Goal: Task Accomplishment & Management: Complete application form

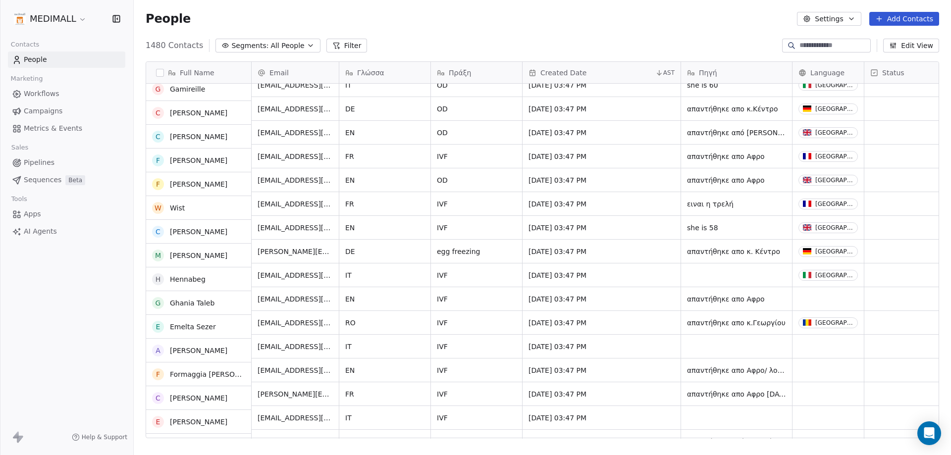
scroll to position [7592, 0]
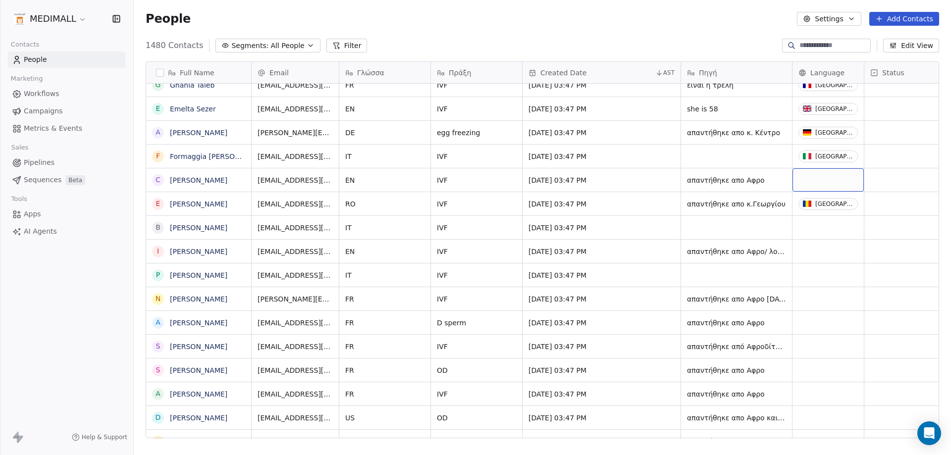
click at [815, 170] on div "grid" at bounding box center [827, 179] width 71 height 23
type input "*"
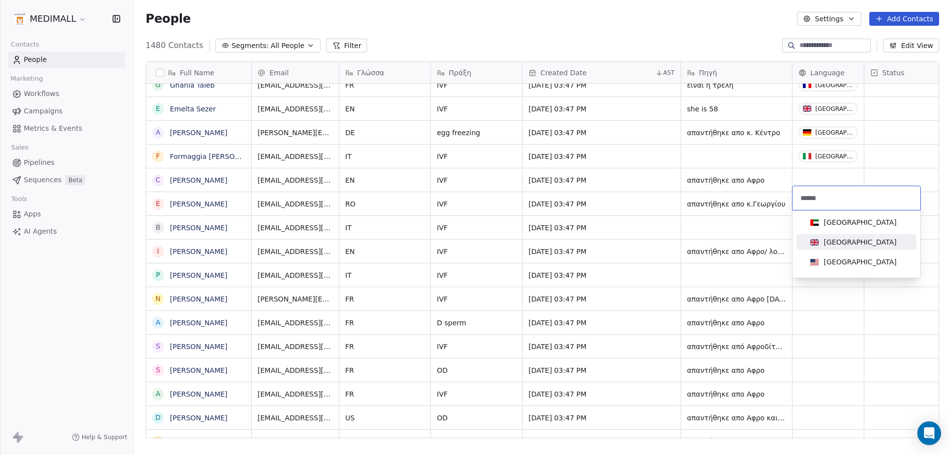
type input "******"
click at [854, 237] on span "[GEOGRAPHIC_DATA]" at bounding box center [853, 242] width 94 height 11
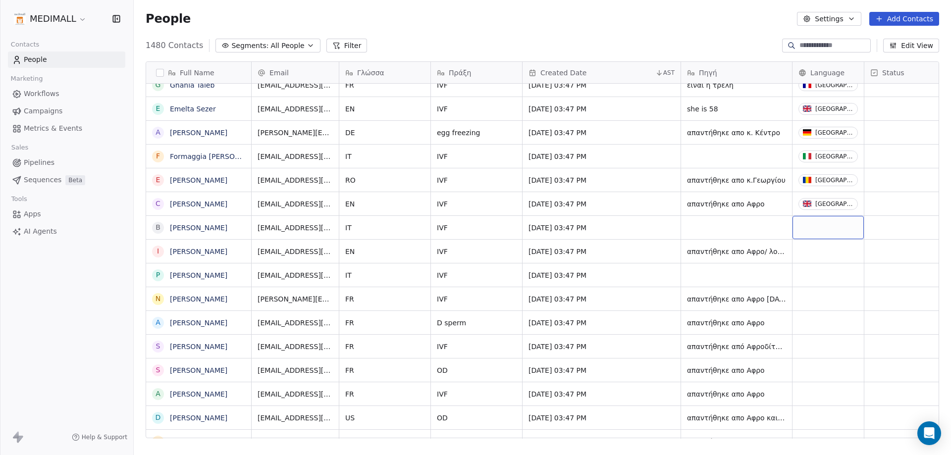
click at [833, 226] on div "grid" at bounding box center [827, 227] width 71 height 23
click at [833, 226] on html "MEDIMALL Contacts People Marketing Workflows Campaigns Metrics & Events Sales P…" at bounding box center [475, 227] width 951 height 455
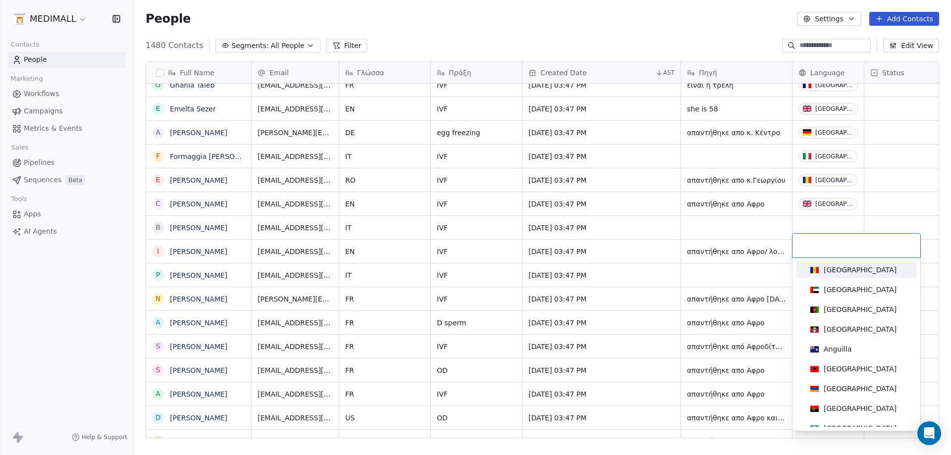
drag, startPoint x: 834, startPoint y: 236, endPoint x: 834, endPoint y: 246, distance: 9.4
click at [834, 245] on div at bounding box center [856, 246] width 128 height 24
click at [834, 247] on input at bounding box center [856, 245] width 116 height 11
click at [815, 225] on html "MEDIMALL Contacts People Marketing Workflows Campaigns Metrics & Events Sales P…" at bounding box center [475, 227] width 951 height 455
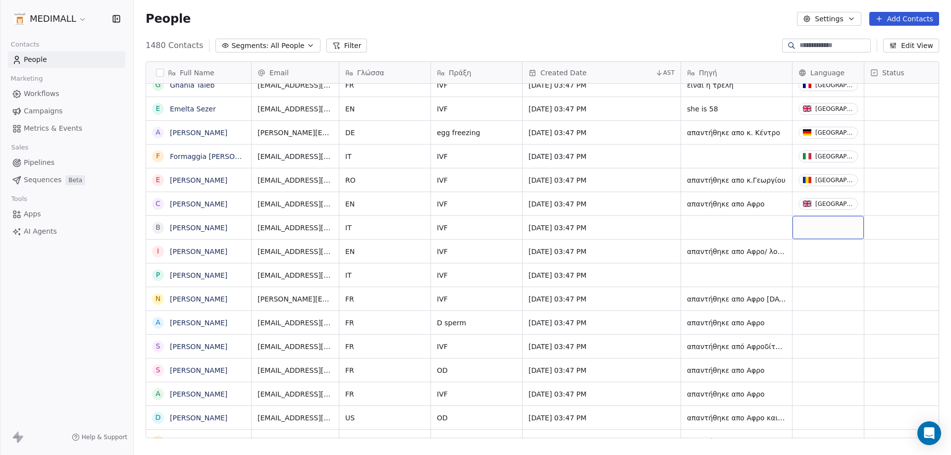
click at [818, 219] on div "grid" at bounding box center [827, 227] width 71 height 23
type input "*****"
click at [876, 269] on div "[GEOGRAPHIC_DATA]" at bounding box center [856, 269] width 100 height 11
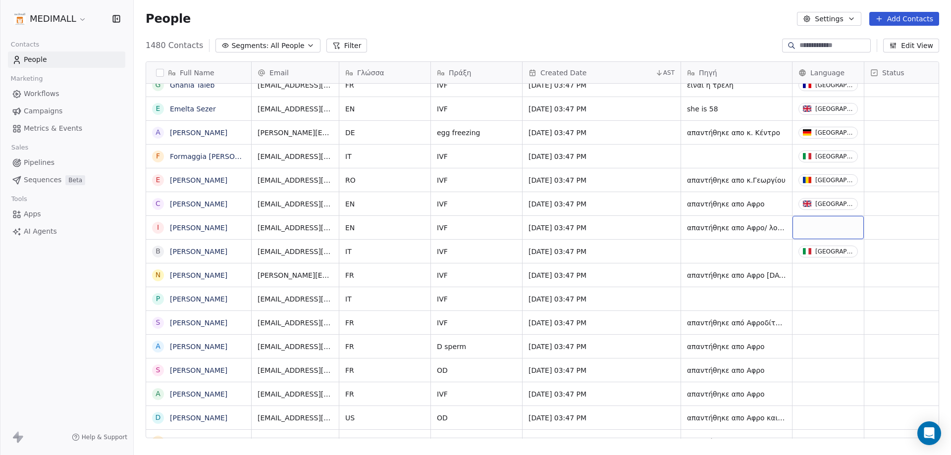
click at [832, 224] on div "grid" at bounding box center [827, 227] width 71 height 23
click at [831, 224] on div "grid" at bounding box center [827, 227] width 71 height 23
click at [830, 223] on div "grid" at bounding box center [827, 227] width 71 height 23
type input "*"
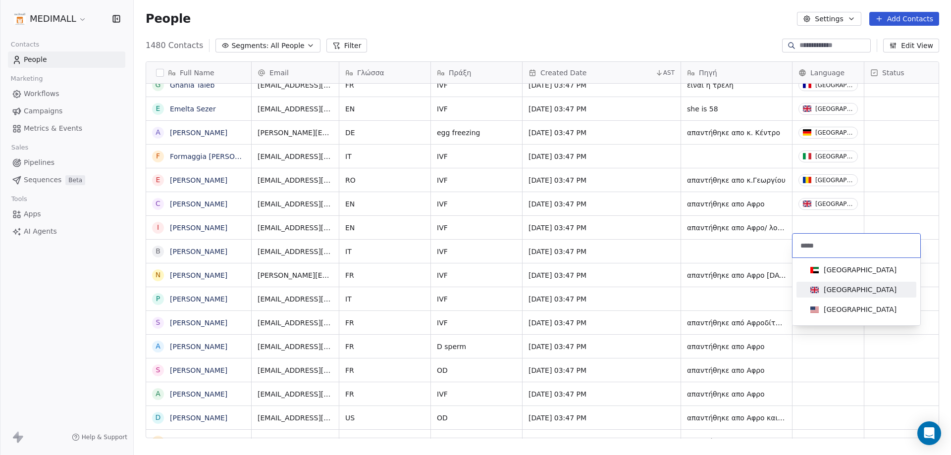
type input "*****"
click at [819, 290] on span "[GEOGRAPHIC_DATA]" at bounding box center [853, 289] width 94 height 11
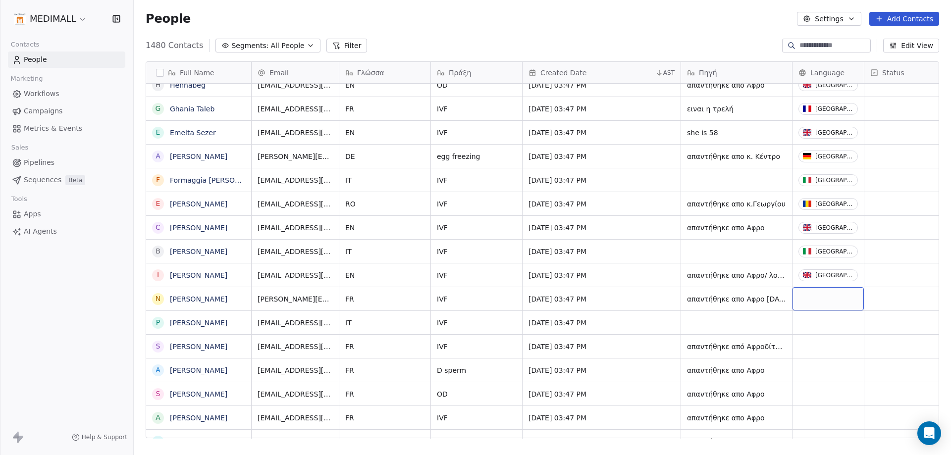
click at [841, 294] on div "grid" at bounding box center [827, 298] width 71 height 23
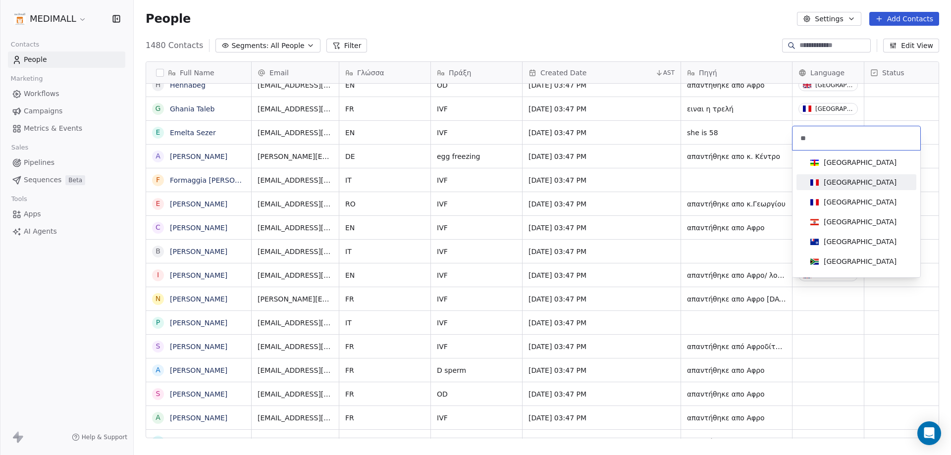
type input "**"
click at [840, 187] on span "[GEOGRAPHIC_DATA]" at bounding box center [853, 182] width 94 height 11
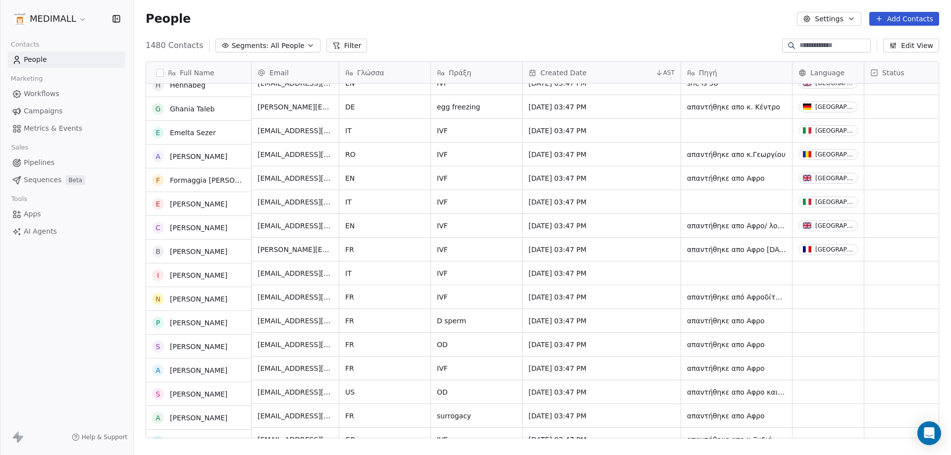
scroll to position [7642, 0]
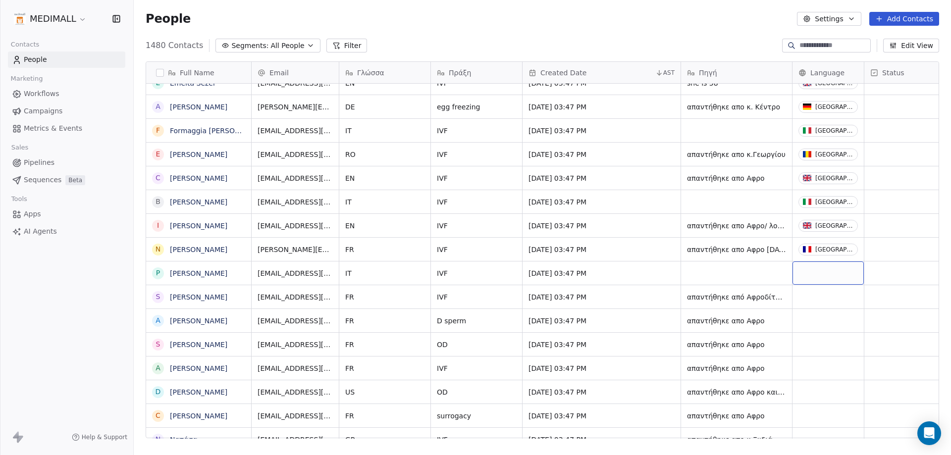
click at [818, 269] on div "grid" at bounding box center [827, 272] width 71 height 23
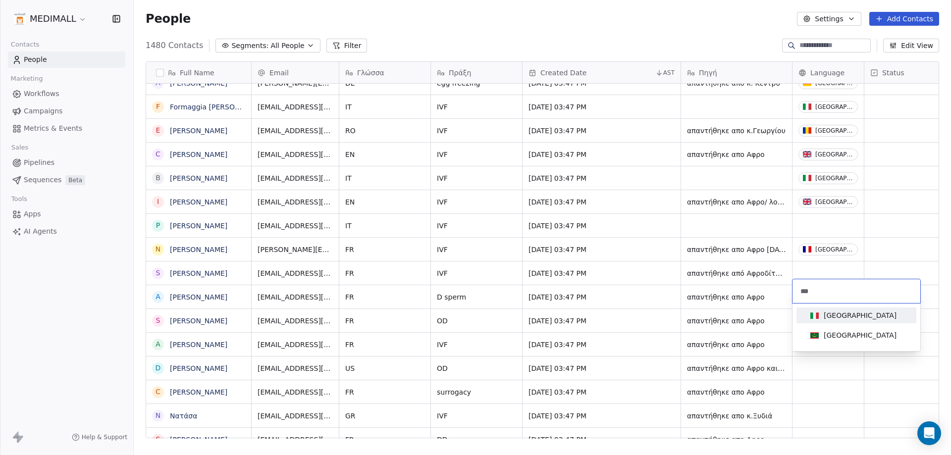
type input "***"
click at [809, 319] on span "[GEOGRAPHIC_DATA]" at bounding box center [853, 315] width 94 height 11
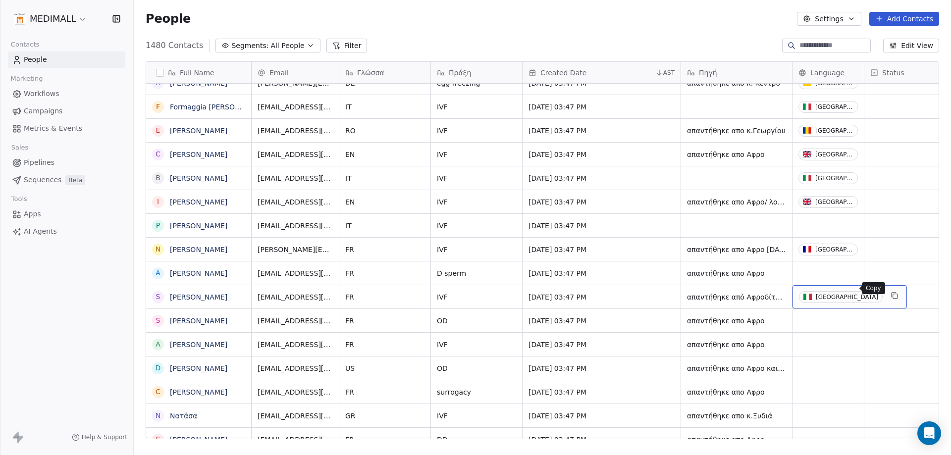
click at [890, 292] on icon "grid" at bounding box center [894, 296] width 8 height 8
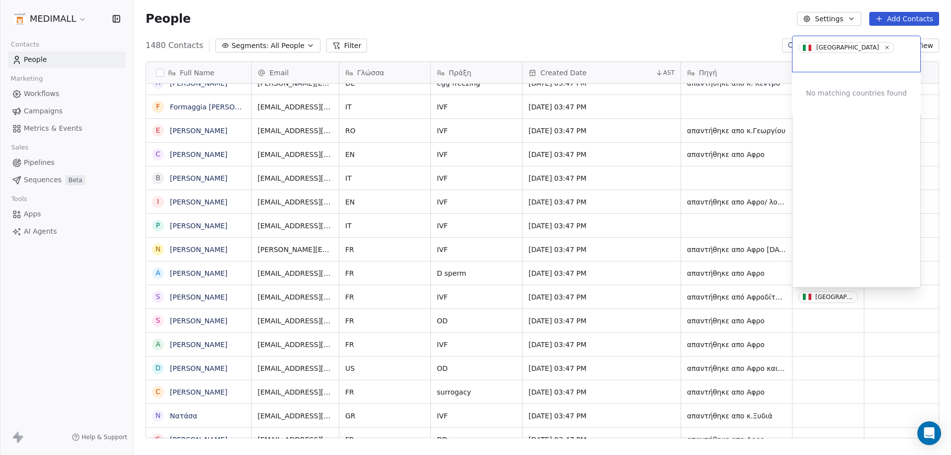
click at [844, 291] on html "MEDIMALL Contacts People Marketing Workflows Campaigns Metrics & Events Sales P…" at bounding box center [475, 227] width 951 height 455
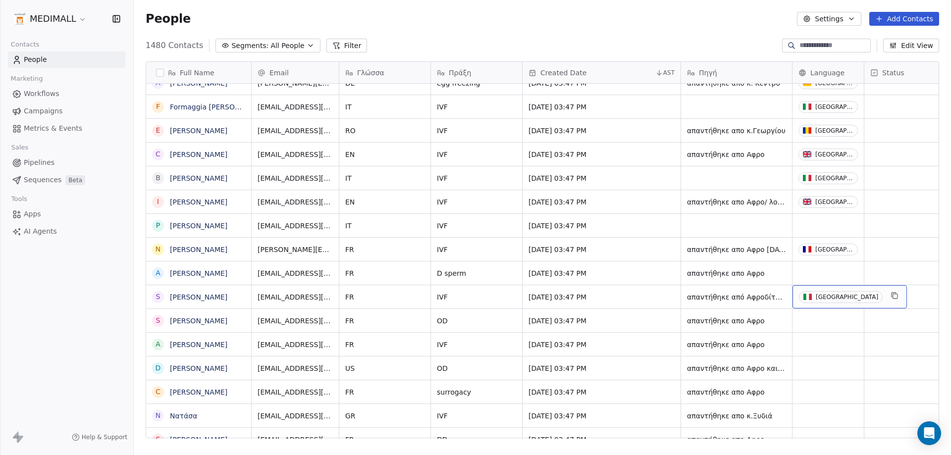
click at [832, 291] on span "[GEOGRAPHIC_DATA]" at bounding box center [841, 297] width 84 height 12
click at [832, 290] on html "MEDIMALL Contacts People Marketing Workflows Campaigns Metrics & Events Sales P…" at bounding box center [475, 227] width 951 height 455
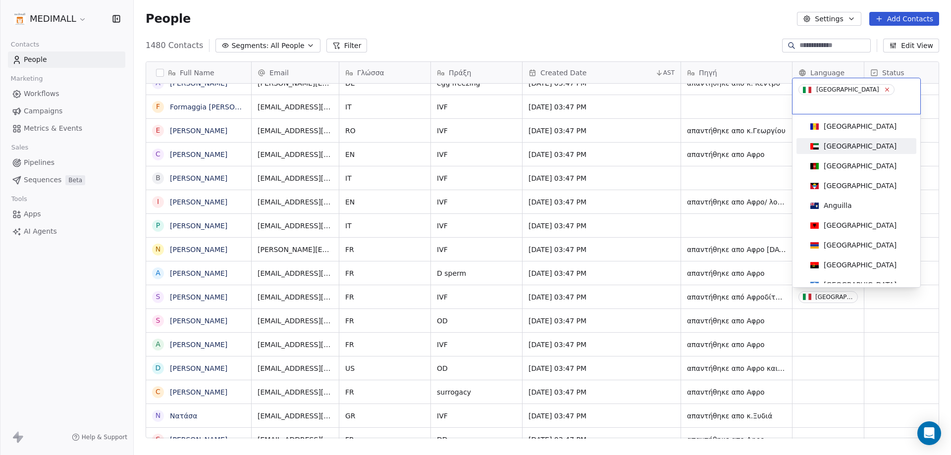
click at [883, 89] on icon at bounding box center [886, 89] width 6 height 6
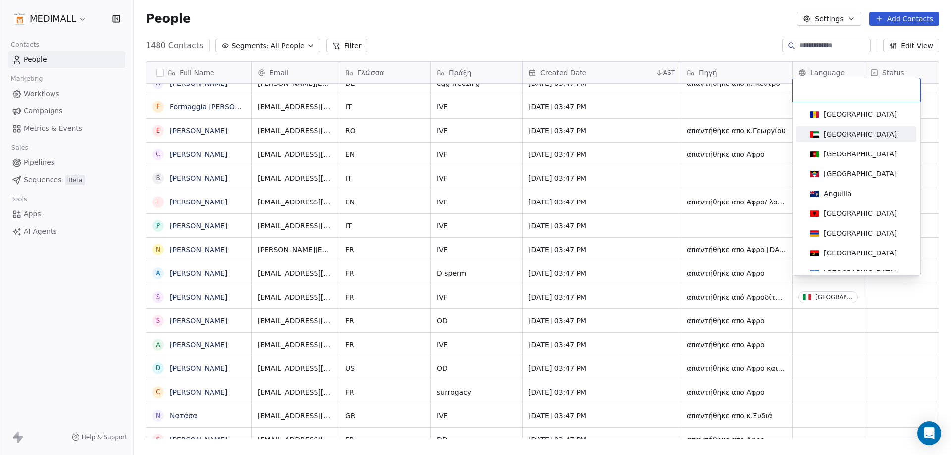
click at [836, 89] on input at bounding box center [856, 90] width 116 height 11
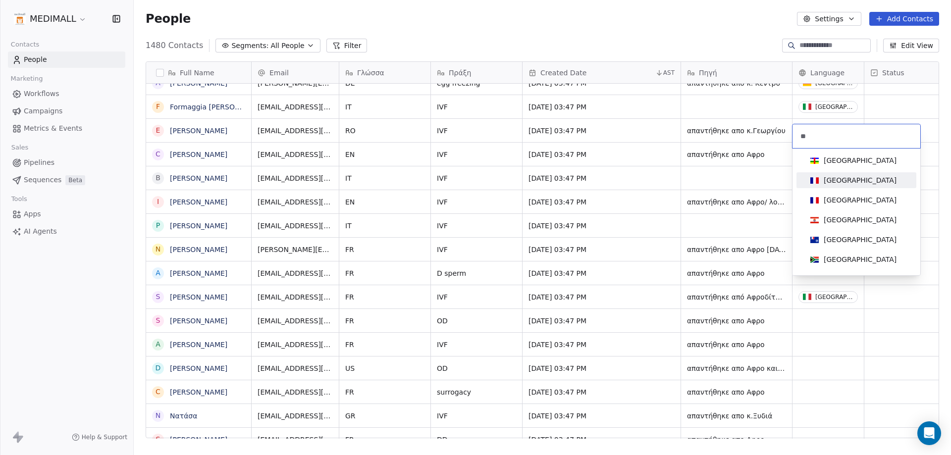
type input "**"
click at [847, 175] on div "[GEOGRAPHIC_DATA]" at bounding box center [856, 180] width 100 height 11
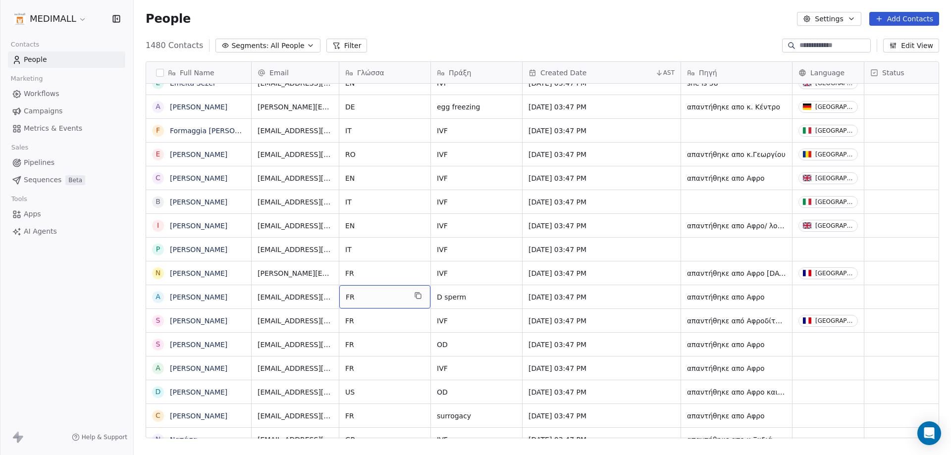
drag, startPoint x: 352, startPoint y: 286, endPoint x: 408, endPoint y: 275, distance: 57.6
click at [824, 289] on div "grid" at bounding box center [827, 296] width 71 height 23
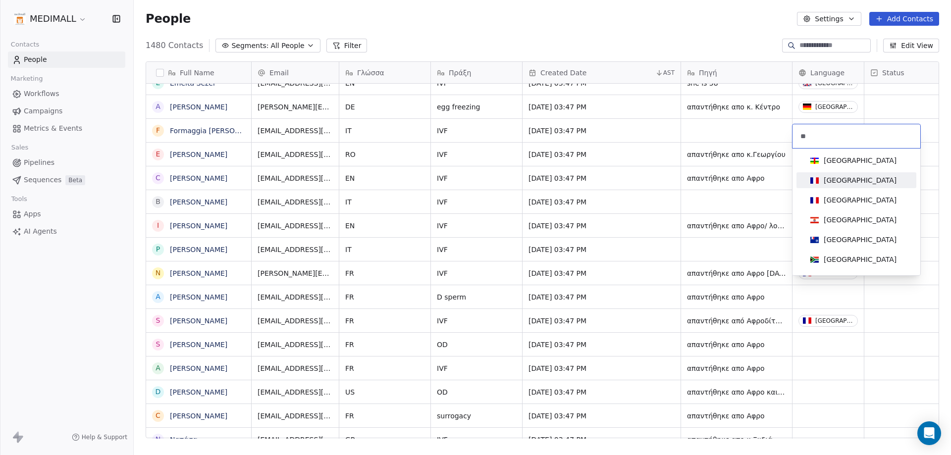
type input "**"
click at [854, 180] on div "[GEOGRAPHIC_DATA]" at bounding box center [856, 180] width 100 height 11
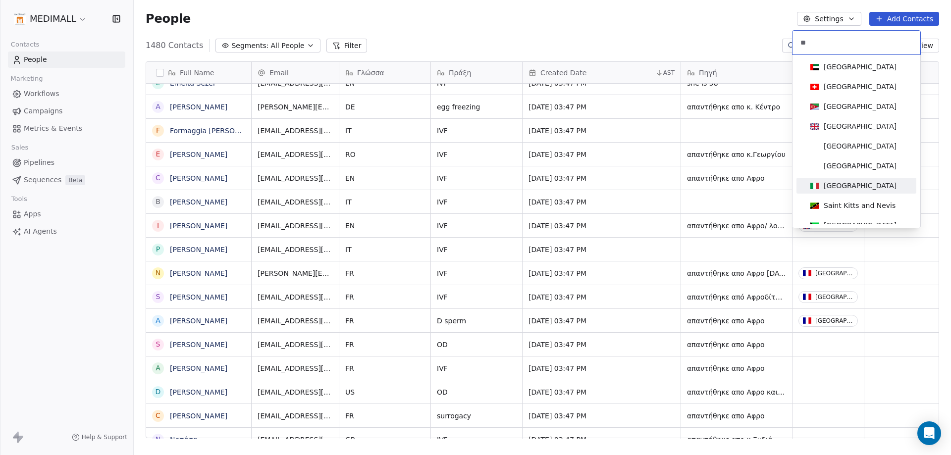
type input "**"
click at [856, 181] on div "[GEOGRAPHIC_DATA]" at bounding box center [856, 185] width 100 height 11
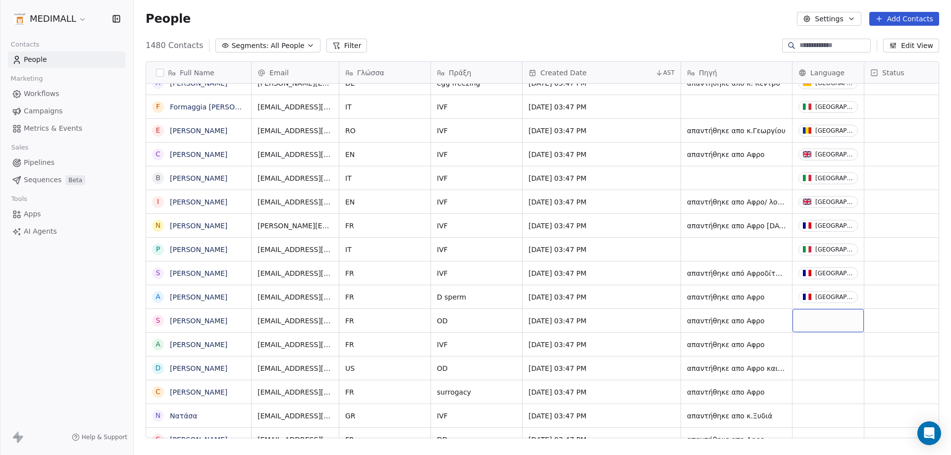
click at [822, 313] on div "grid" at bounding box center [827, 320] width 71 height 23
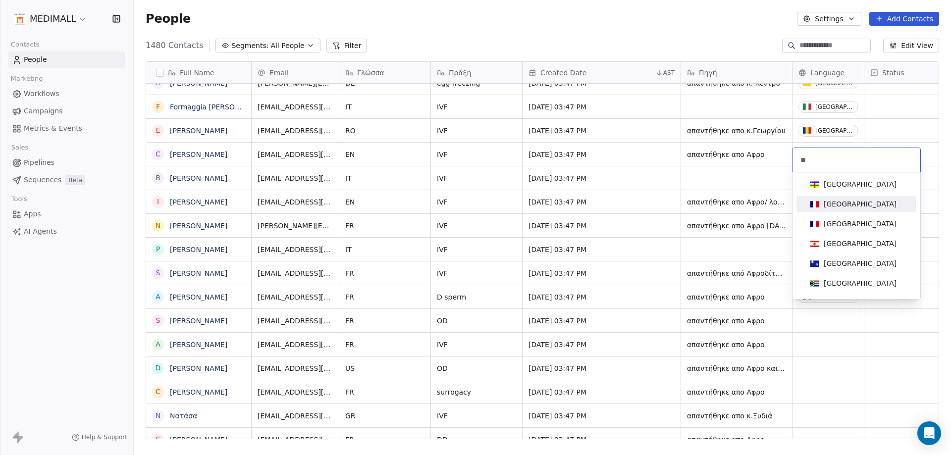
type input "**"
click at [833, 205] on div "[GEOGRAPHIC_DATA]" at bounding box center [859, 204] width 73 height 10
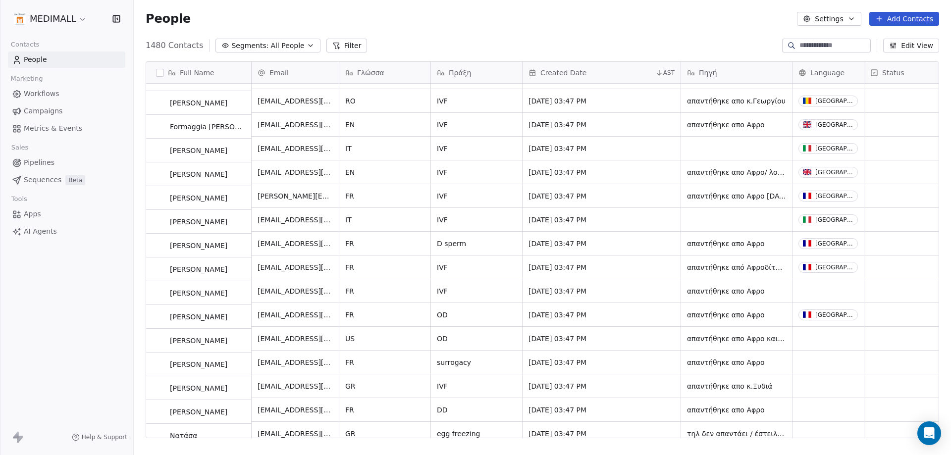
scroll to position [7790, 0]
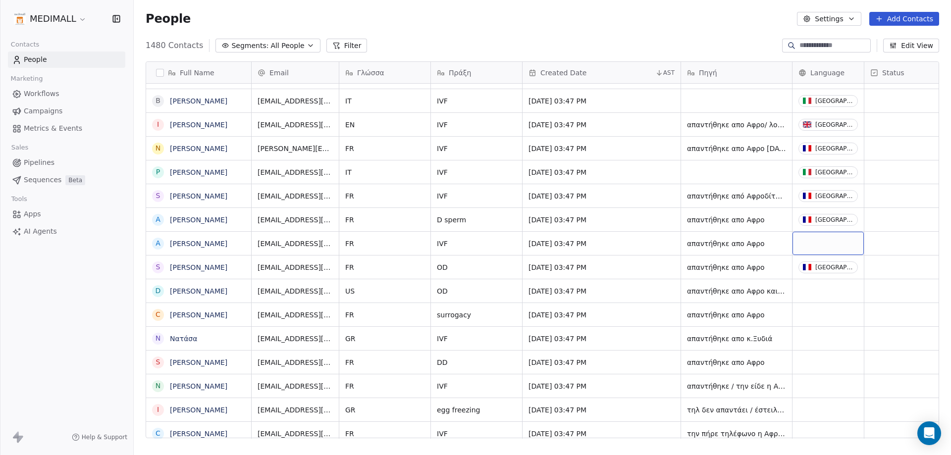
click at [821, 233] on div "grid" at bounding box center [827, 243] width 71 height 23
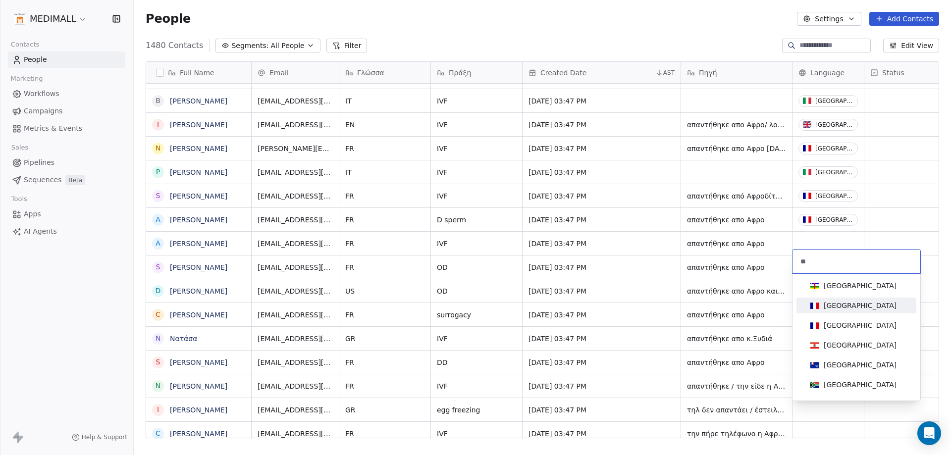
type input "**"
click at [844, 304] on div "[GEOGRAPHIC_DATA]" at bounding box center [859, 306] width 73 height 10
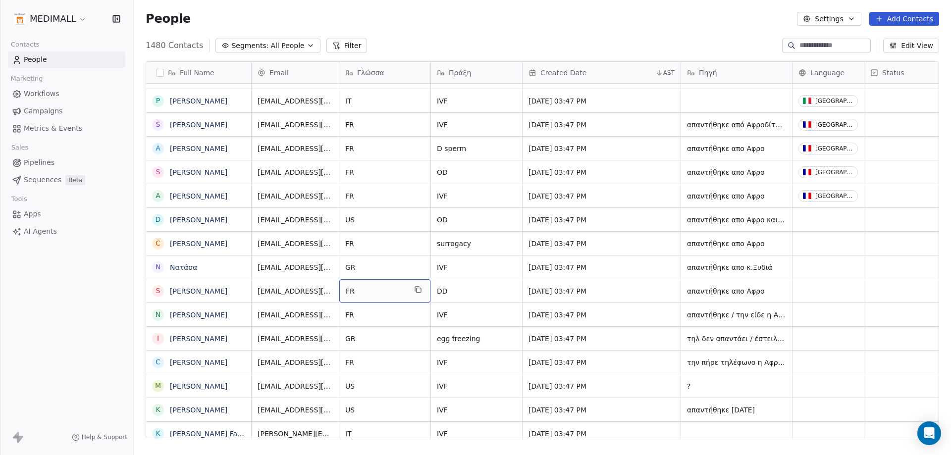
click at [375, 286] on span "FR" at bounding box center [376, 291] width 60 height 10
click at [597, 374] on html "MEDIMALL Contacts People Marketing Workflows Campaigns Metrics & Events Sales P…" at bounding box center [475, 227] width 951 height 455
click at [364, 215] on span "US" at bounding box center [376, 220] width 60 height 10
type textarea "*"
type textarea "**"
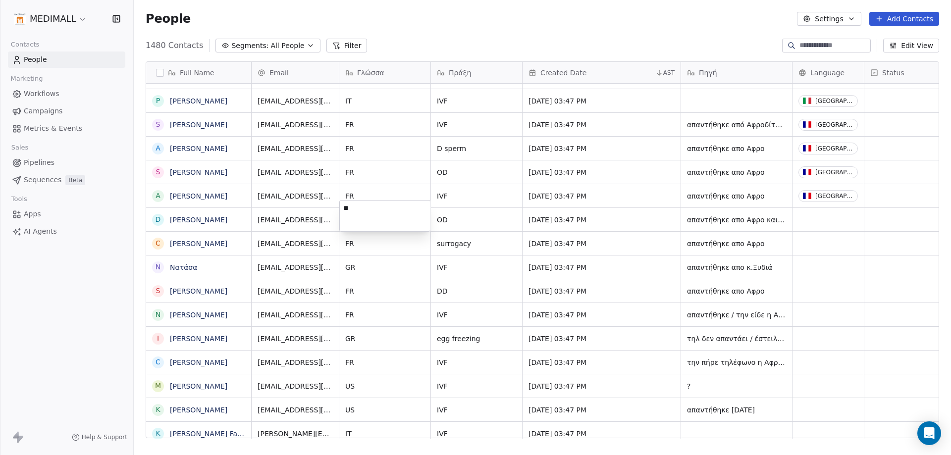
click at [851, 212] on html "MEDIMALL Contacts People Marketing Workflows Campaigns Metrics & Events Sales P…" at bounding box center [475, 227] width 951 height 455
click at [804, 212] on html "MEDIMALL Contacts People Marketing Workflows Campaigns Metrics & Events Sales P…" at bounding box center [475, 227] width 951 height 455
click at [804, 212] on div "grid" at bounding box center [827, 219] width 71 height 23
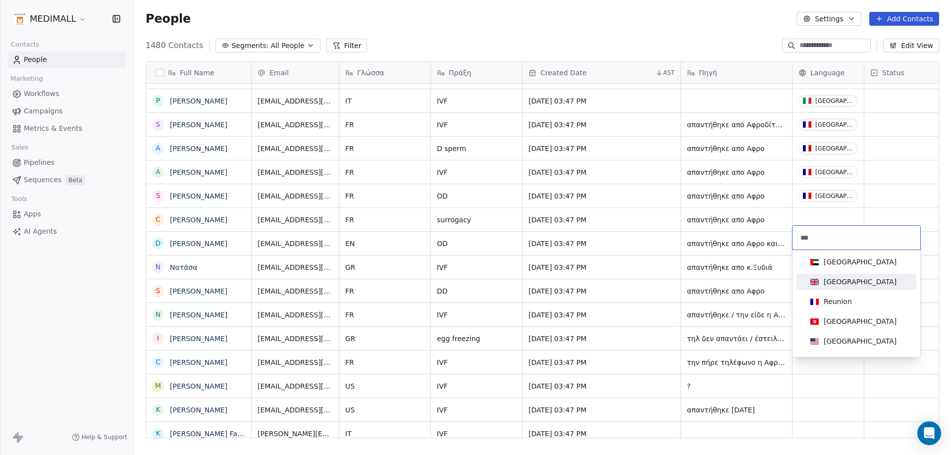
type input "***"
click at [850, 278] on div "[GEOGRAPHIC_DATA]" at bounding box center [859, 282] width 73 height 10
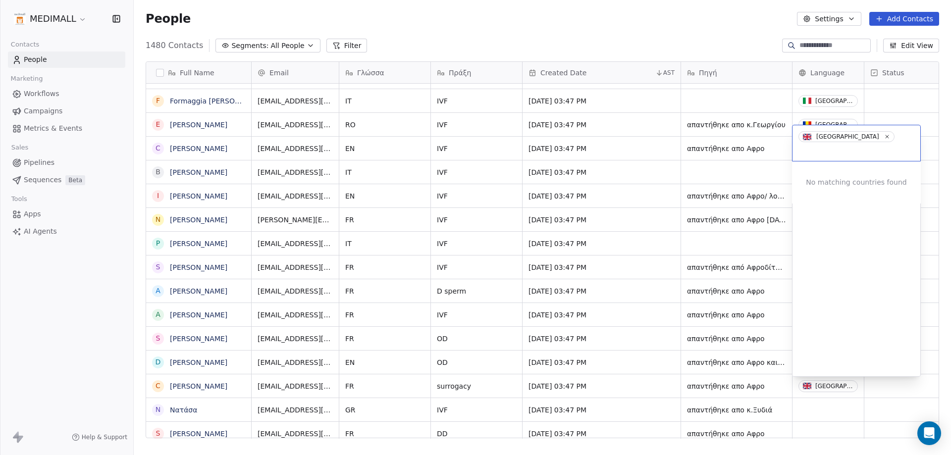
click at [863, 381] on html "MEDIMALL Contacts People Marketing Workflows Campaigns Metrics & Events Sales P…" at bounding box center [475, 227] width 951 height 455
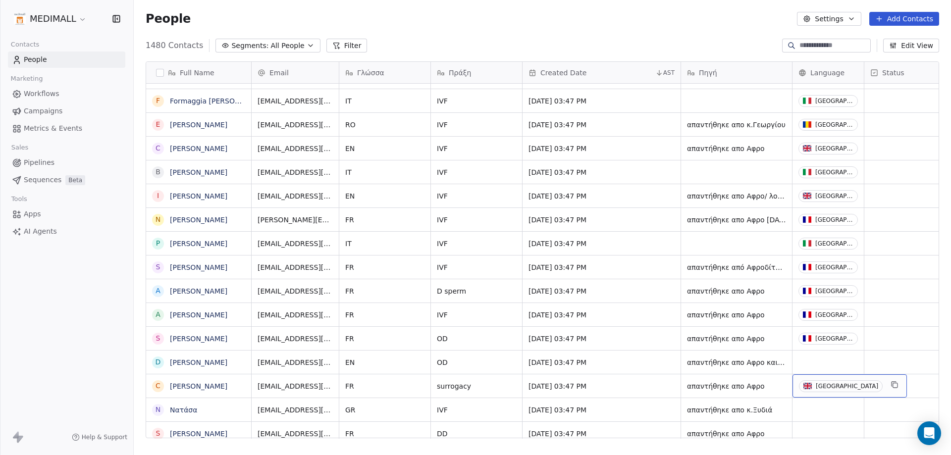
click at [858, 383] on div "[GEOGRAPHIC_DATA]" at bounding box center [846, 386] width 62 height 7
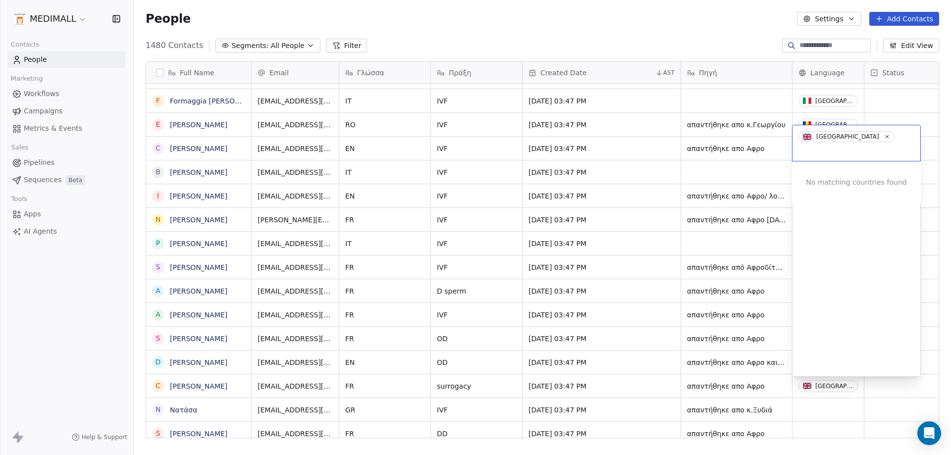
click at [864, 378] on html "MEDIMALL Contacts People Marketing Workflows Campaigns Metrics & Events Sales P…" at bounding box center [475, 227] width 951 height 455
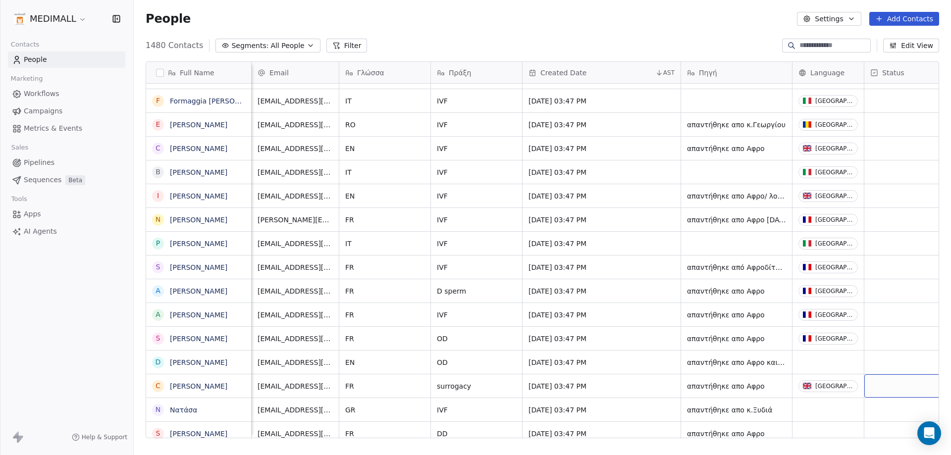
scroll to position [7, 13]
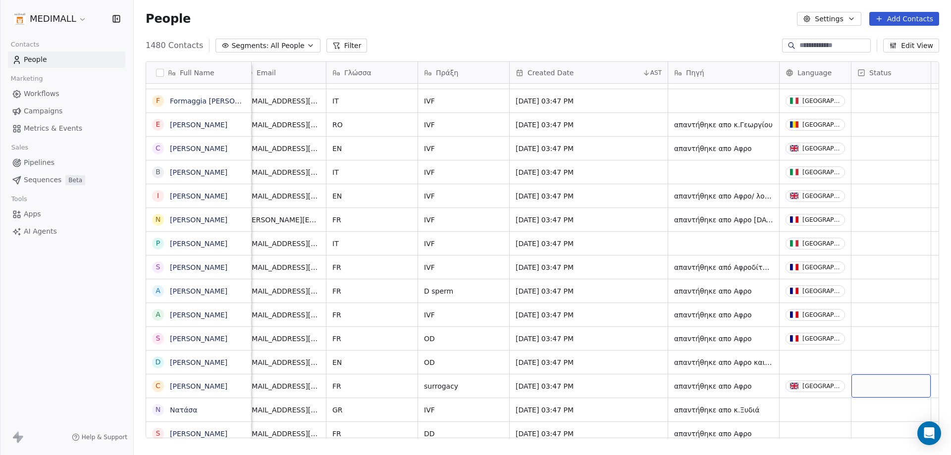
click at [856, 376] on div "grid" at bounding box center [890, 385] width 79 height 23
click at [827, 383] on div "[GEOGRAPHIC_DATA]" at bounding box center [834, 386] width 62 height 7
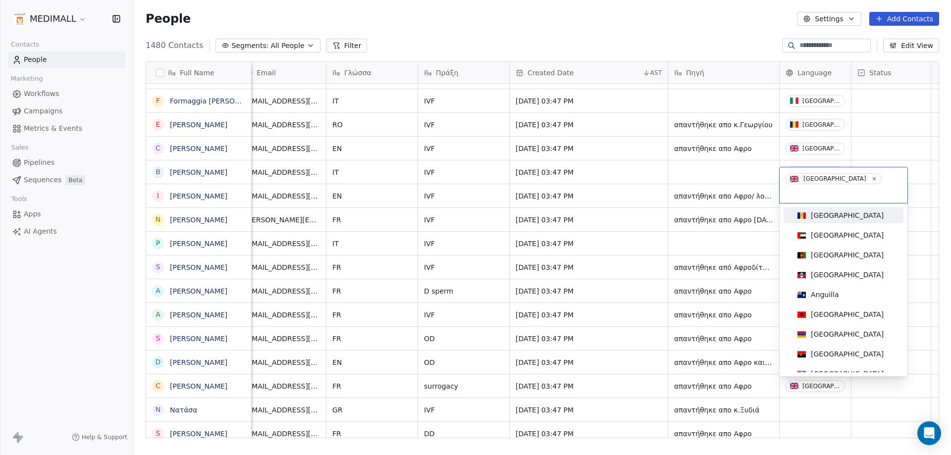
drag, startPoint x: 853, startPoint y: 177, endPoint x: 855, endPoint y: 183, distance: 5.6
click at [853, 178] on span "[GEOGRAPHIC_DATA]" at bounding box center [833, 178] width 96 height 11
click at [870, 178] on icon at bounding box center [873, 178] width 6 height 6
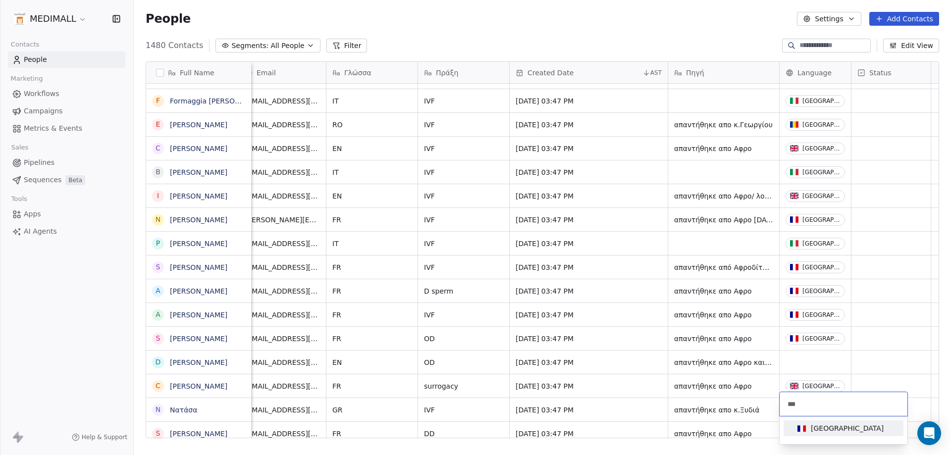
type input "***"
click at [829, 421] on div "[GEOGRAPHIC_DATA]" at bounding box center [843, 428] width 112 height 16
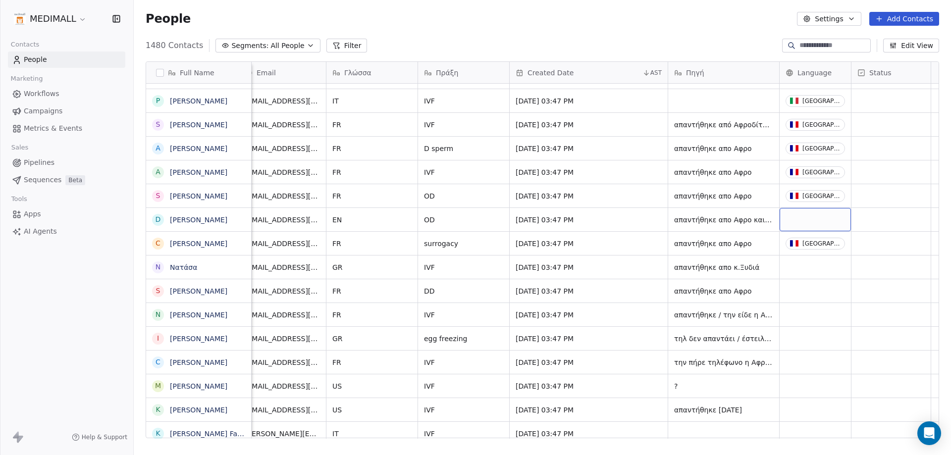
click at [800, 213] on div "grid" at bounding box center [814, 219] width 71 height 23
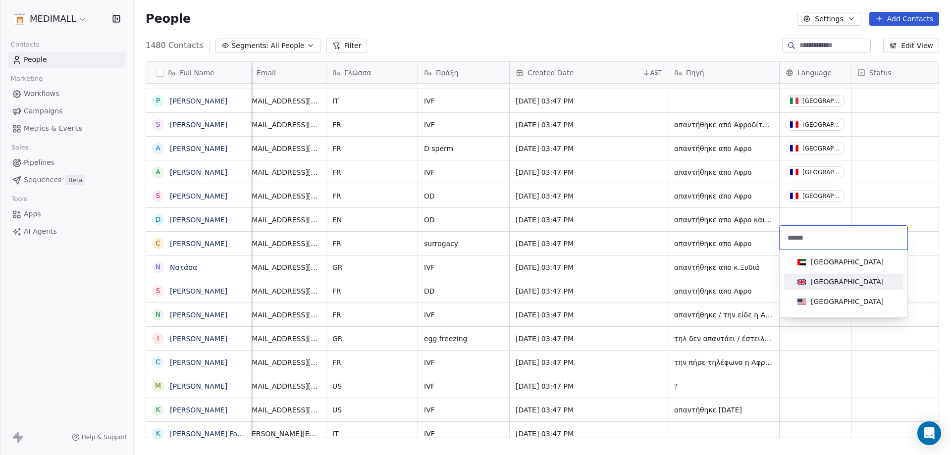
type input "******"
click at [865, 278] on span "[GEOGRAPHIC_DATA]" at bounding box center [840, 281] width 94 height 11
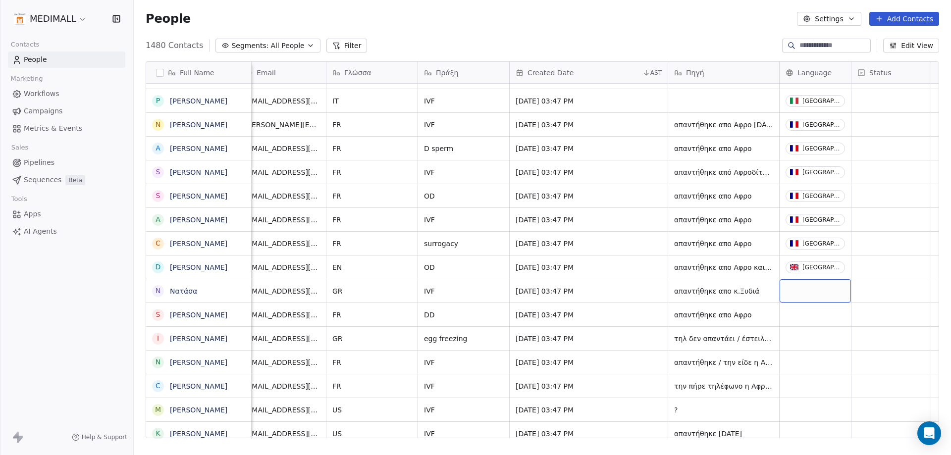
click at [820, 283] on div "grid" at bounding box center [814, 290] width 71 height 23
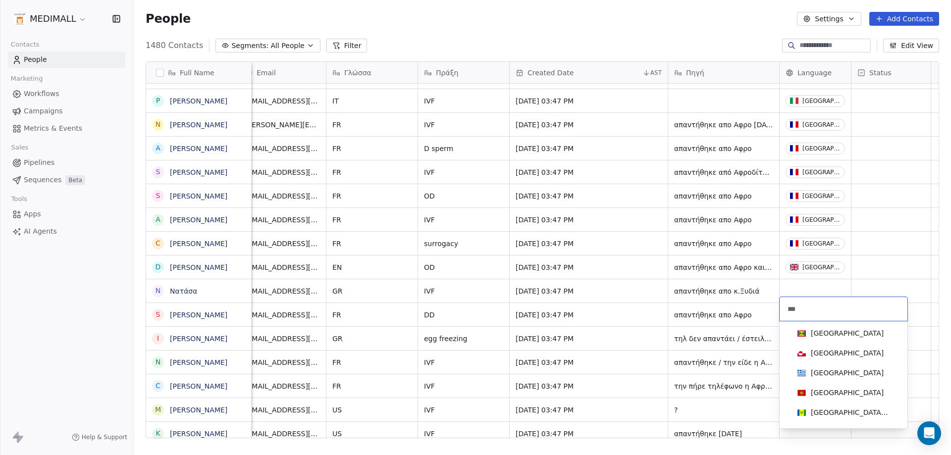
type input "****"
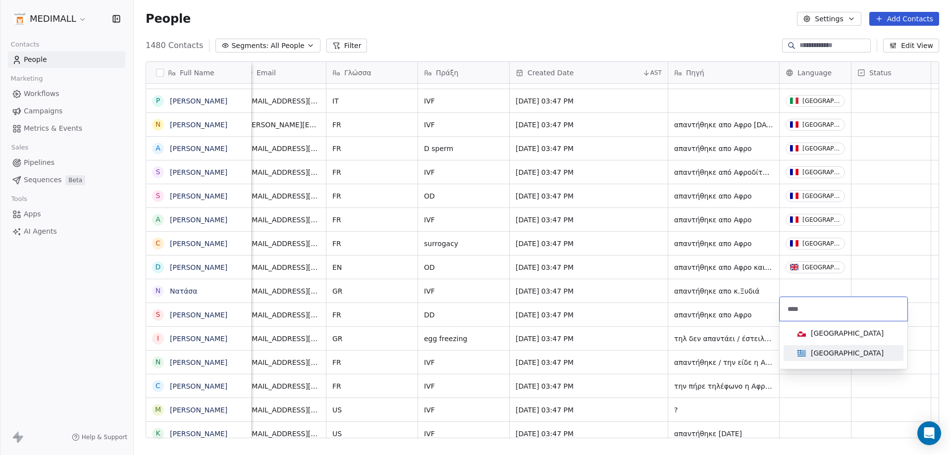
click at [856, 356] on div "[GEOGRAPHIC_DATA]" at bounding box center [843, 353] width 100 height 11
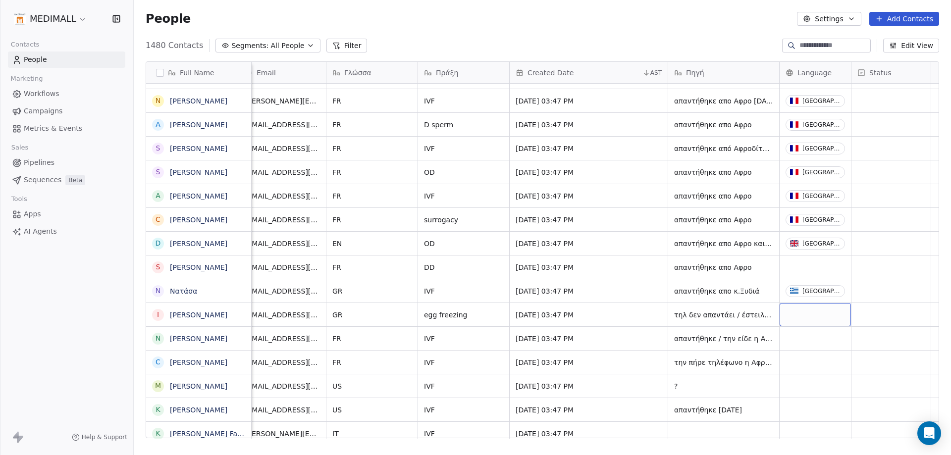
click at [811, 311] on div "grid" at bounding box center [814, 314] width 71 height 23
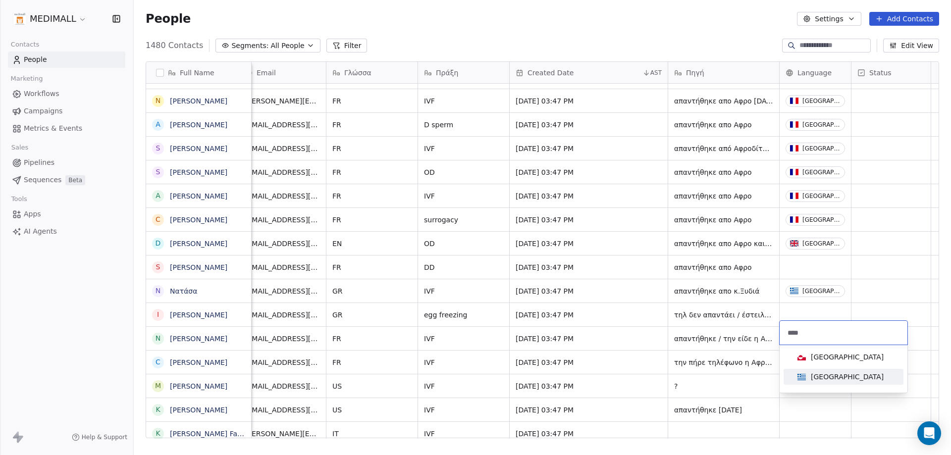
type input "****"
click at [803, 379] on div "Suggestions" at bounding box center [801, 377] width 8 height 6
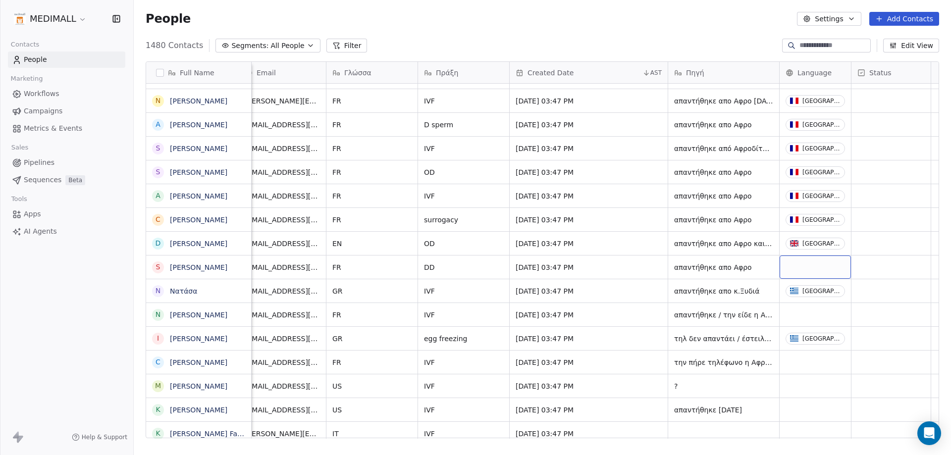
click at [815, 266] on div "grid" at bounding box center [814, 266] width 71 height 23
type input "***"
click at [817, 310] on div "[GEOGRAPHIC_DATA]" at bounding box center [847, 310] width 73 height 10
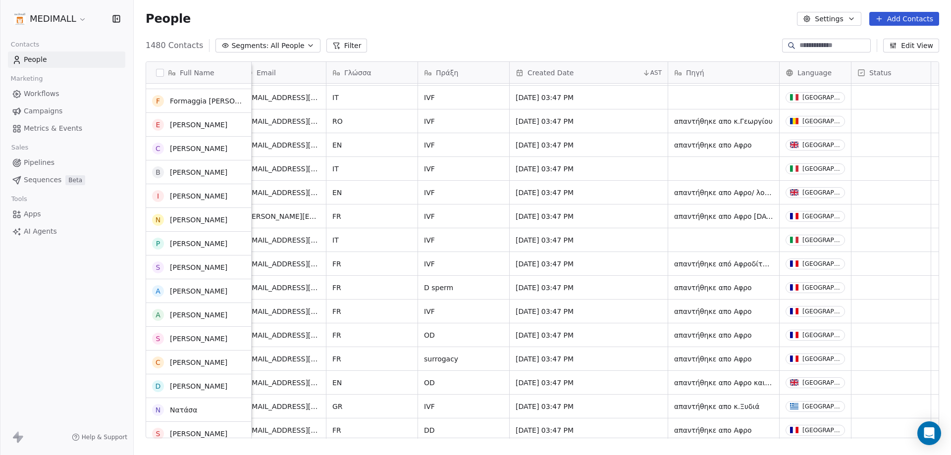
scroll to position [8088, 0]
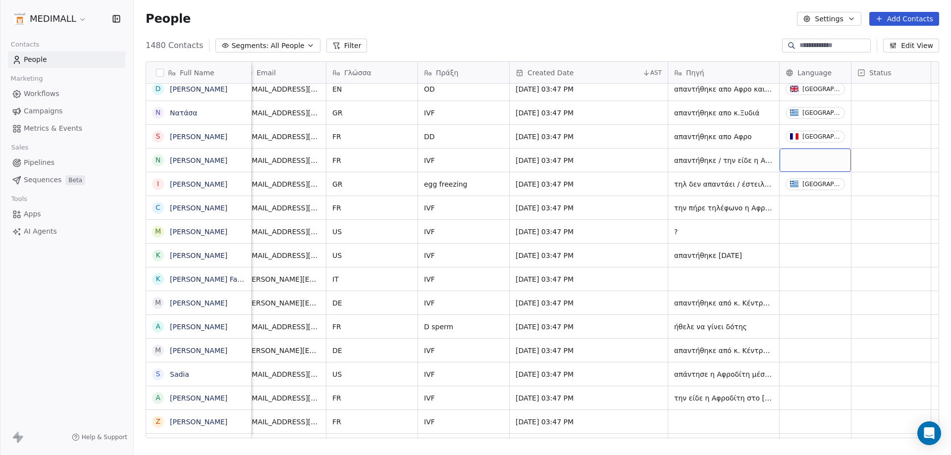
click at [787, 151] on div "grid" at bounding box center [814, 160] width 71 height 23
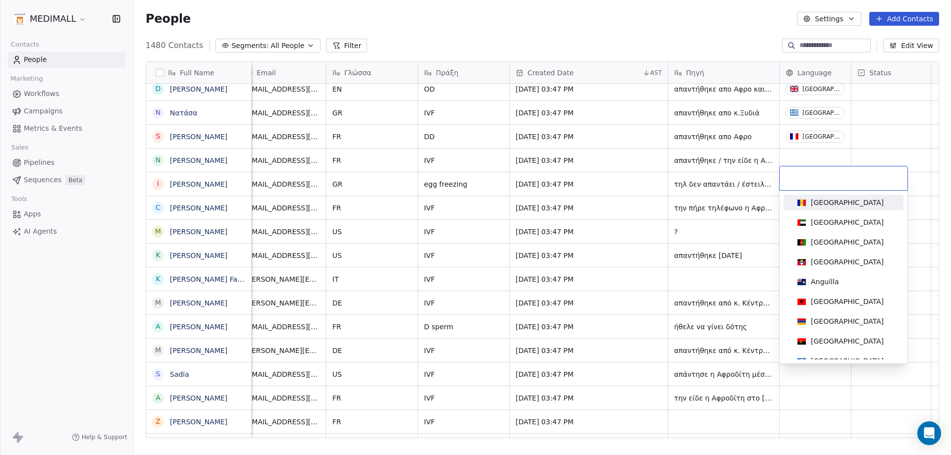
click at [344, 268] on html "MEDIMALL Contacts People Marketing Workflows Campaigns Metrics & Events Sales P…" at bounding box center [475, 227] width 951 height 455
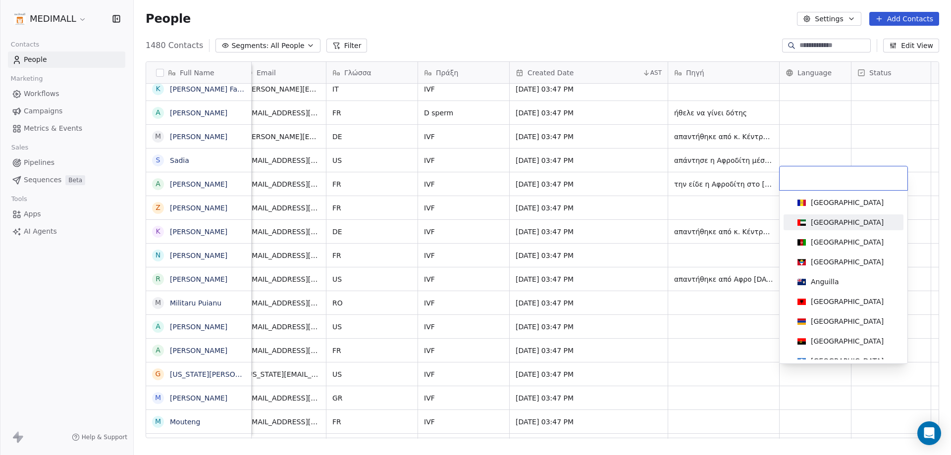
click at [630, 278] on html "MEDIMALL Contacts People Marketing Workflows Campaigns Metrics & Events Sales P…" at bounding box center [475, 227] width 951 height 455
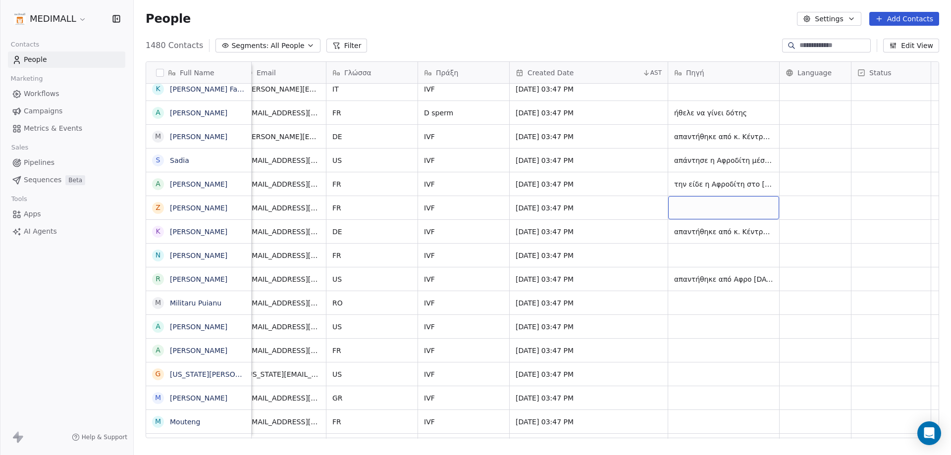
click at [697, 203] on div "grid" at bounding box center [723, 207] width 111 height 23
click at [674, 248] on html "MEDIMALL Contacts People Marketing Workflows Campaigns Metrics & Events Sales P…" at bounding box center [475, 227] width 951 height 455
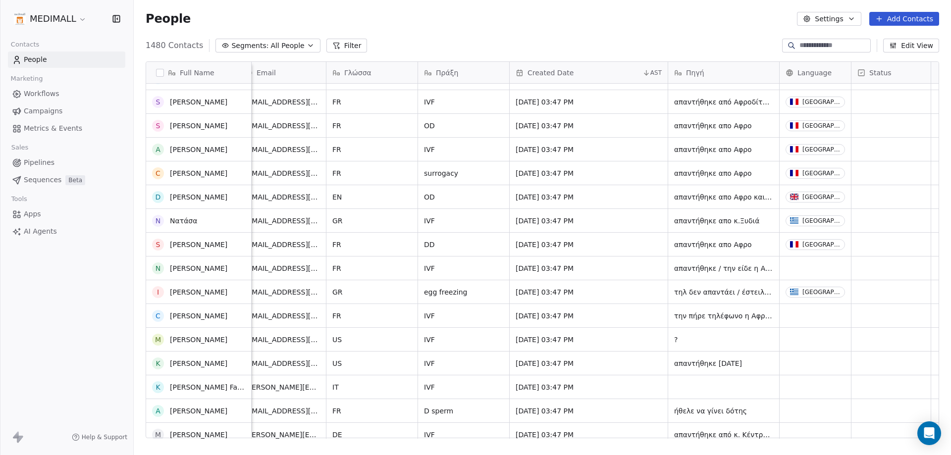
scroll to position [7741, 0]
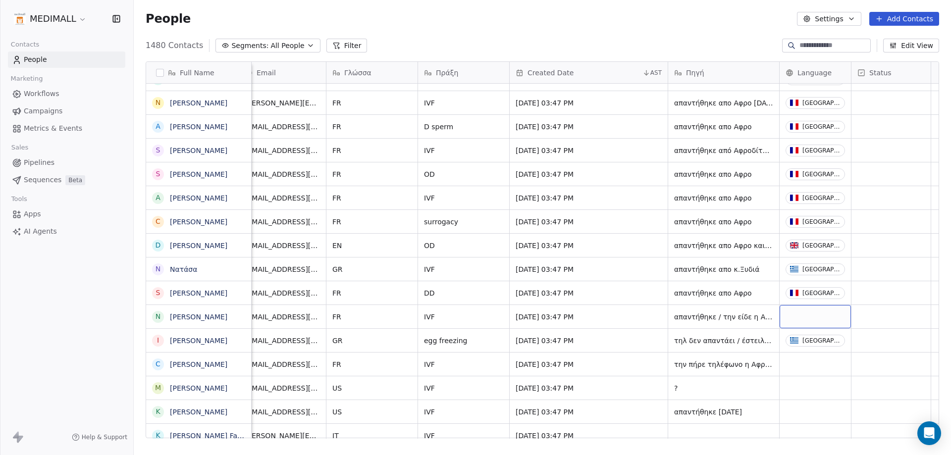
click at [792, 311] on div "grid" at bounding box center [814, 316] width 71 height 23
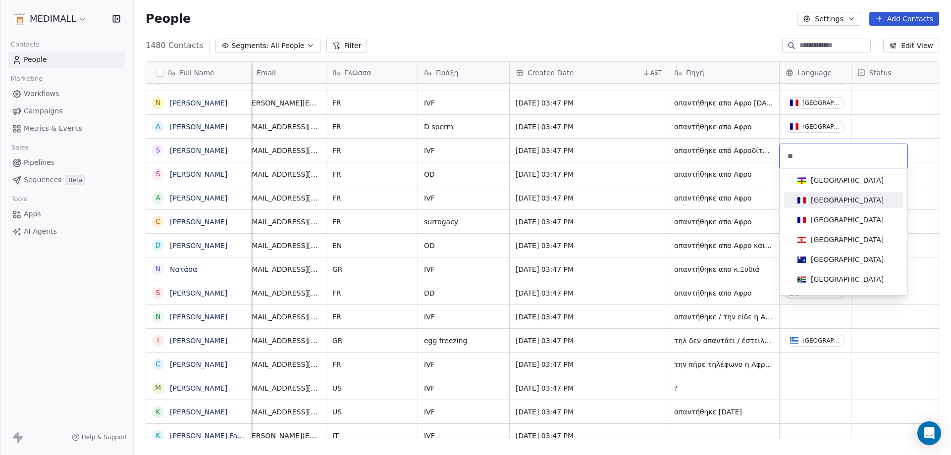
type input "**"
click at [818, 204] on div "[GEOGRAPHIC_DATA]" at bounding box center [847, 200] width 73 height 10
